Goal: Ask a question

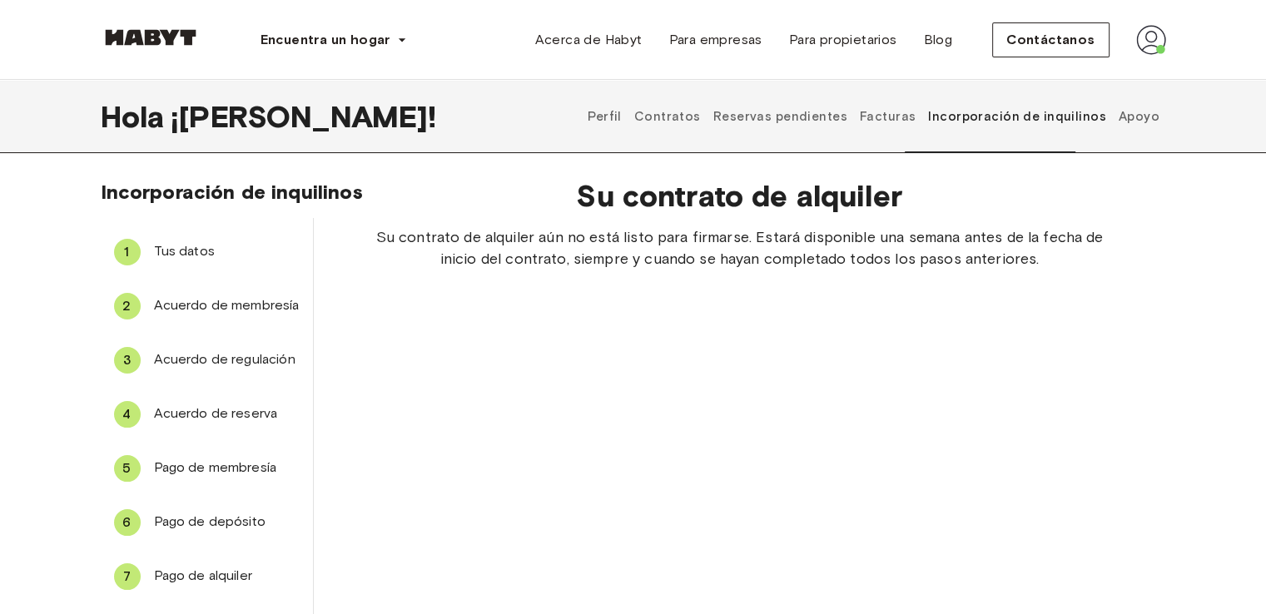
click at [904, 125] on button "Facturas" at bounding box center [888, 116] width 60 height 73
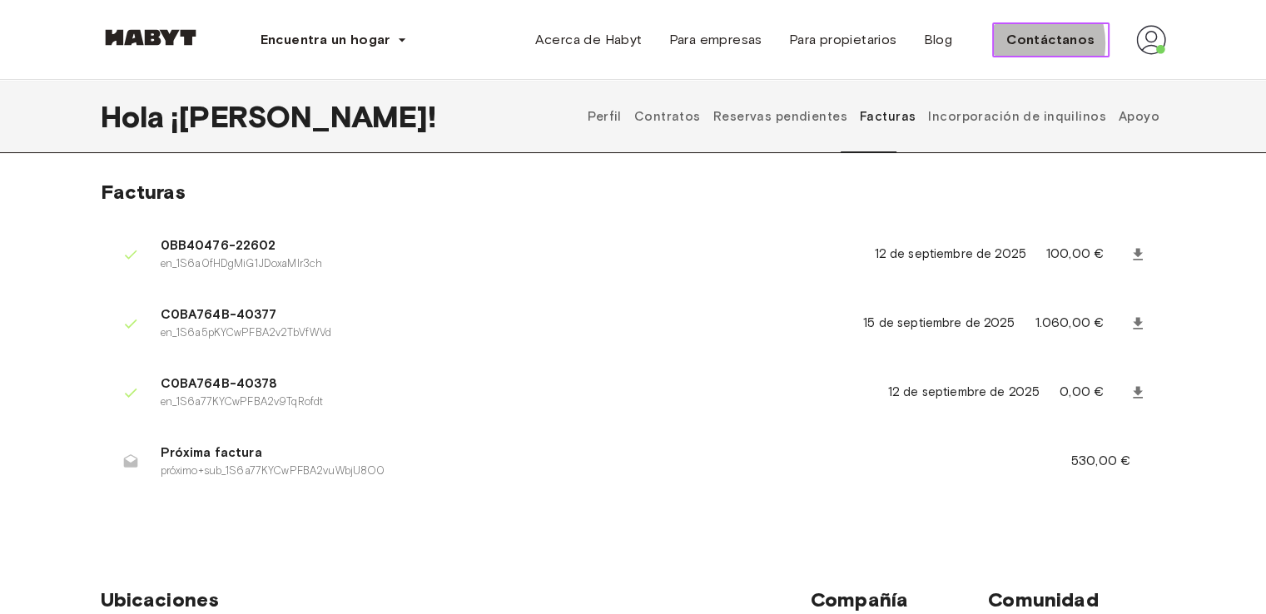
click at [1029, 43] on font "Contáctanos" at bounding box center [1051, 40] width 88 height 16
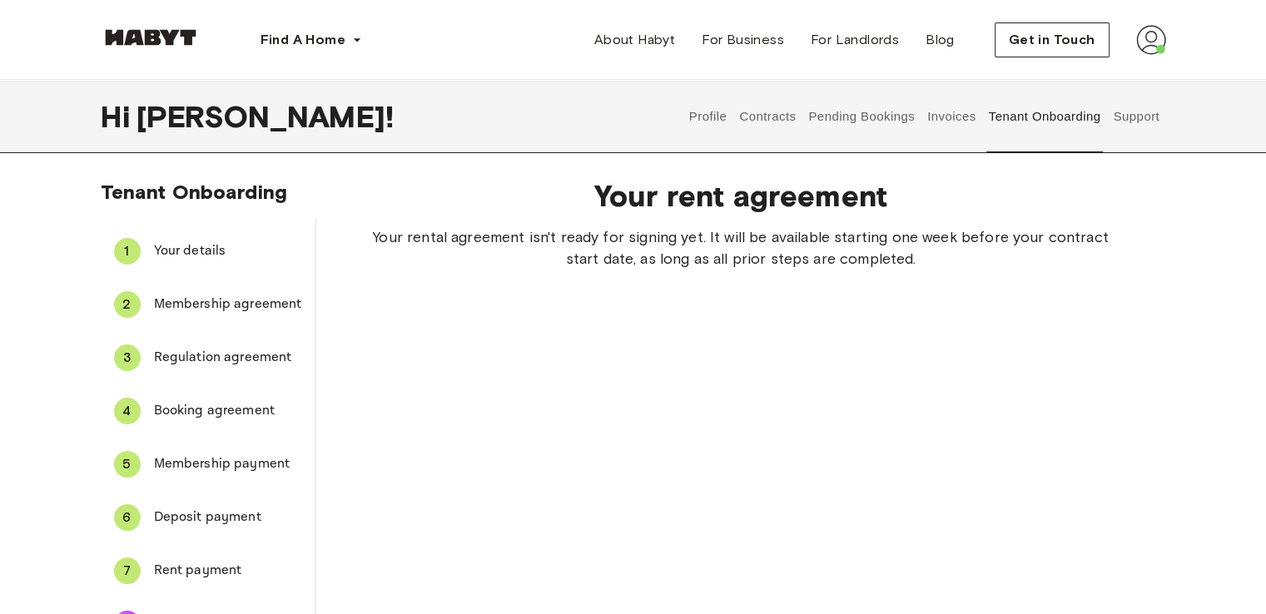
click at [1142, 117] on button "Support" at bounding box center [1136, 116] width 51 height 73
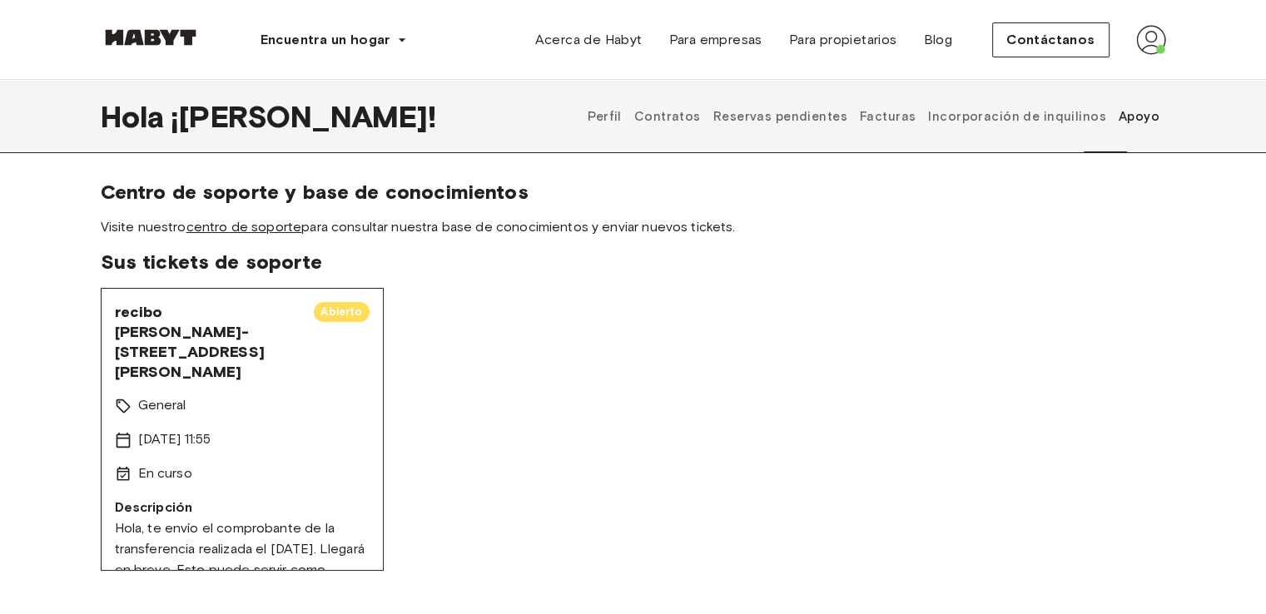
click at [268, 231] on font "centro de soporte" at bounding box center [244, 227] width 116 height 16
